Goal: Navigation & Orientation: Find specific page/section

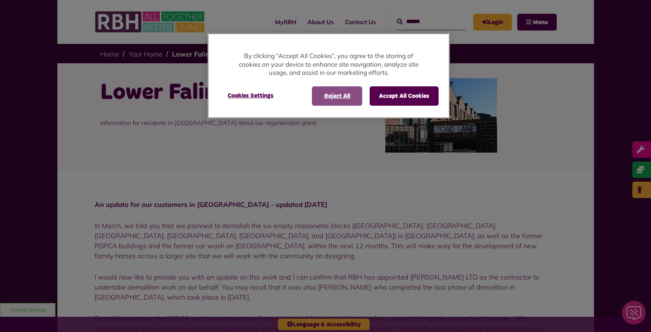
click at [337, 92] on button "Reject All" at bounding box center [337, 95] width 50 height 19
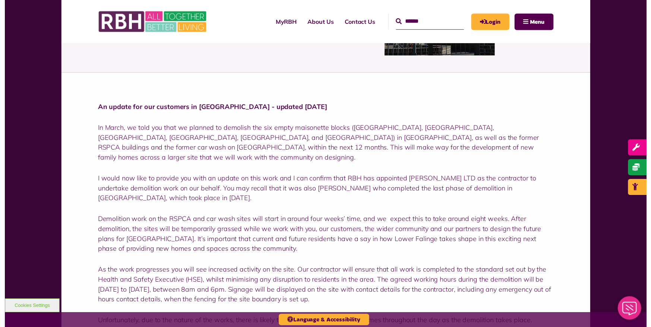
scroll to position [98, 0]
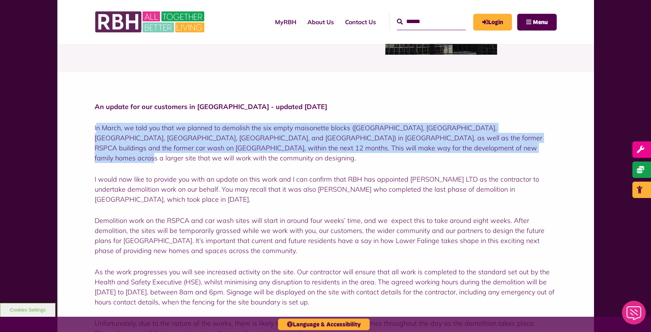
drag, startPoint x: 96, startPoint y: 129, endPoint x: 435, endPoint y: 151, distance: 339.4
click at [435, 151] on p "In March, we told you that we planned to demolish the six empty maisonette bloc…" at bounding box center [326, 143] width 462 height 40
drag, startPoint x: 94, startPoint y: 128, endPoint x: 417, endPoint y: 149, distance: 322.9
click at [417, 149] on p "In March, we told you that we planned to demolish the six empty maisonette bloc…" at bounding box center [326, 143] width 462 height 40
copy p "In March, we told you that we planned to demolish the six empty maisonette bloc…"
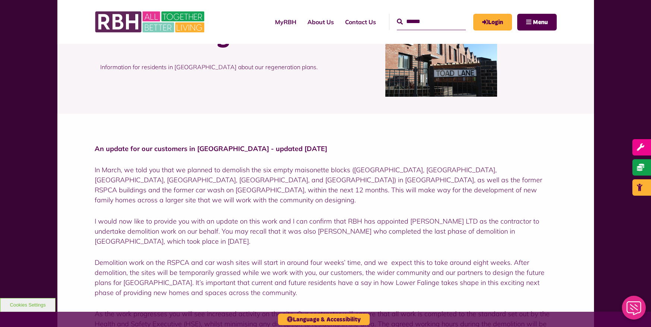
scroll to position [0, 0]
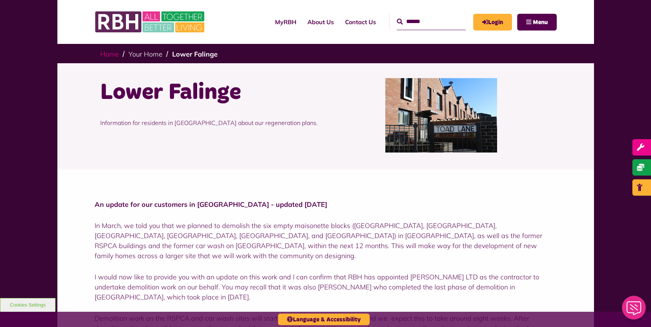
click at [110, 56] on link "Home" at bounding box center [109, 54] width 19 height 9
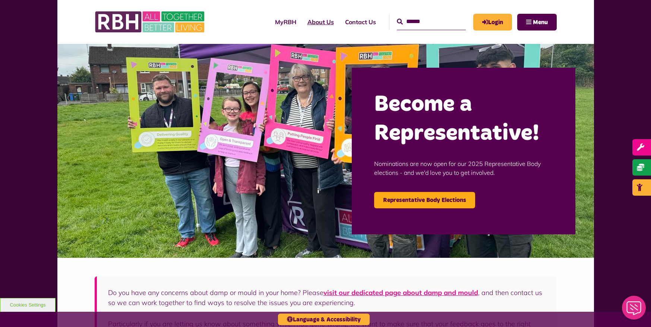
click at [307, 20] on link "About Us" at bounding box center [321, 22] width 38 height 20
